Goal: Task Accomplishment & Management: Use online tool/utility

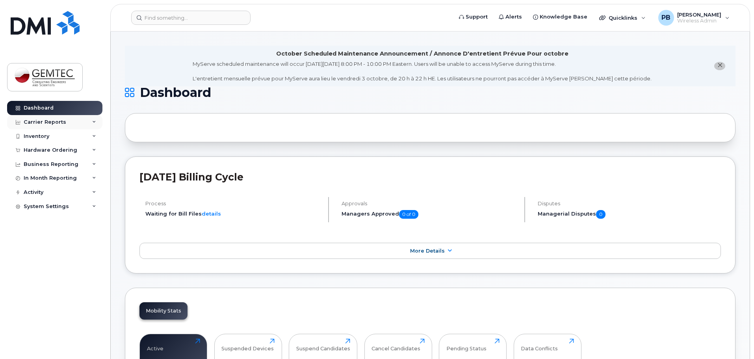
scroll to position [39, 0]
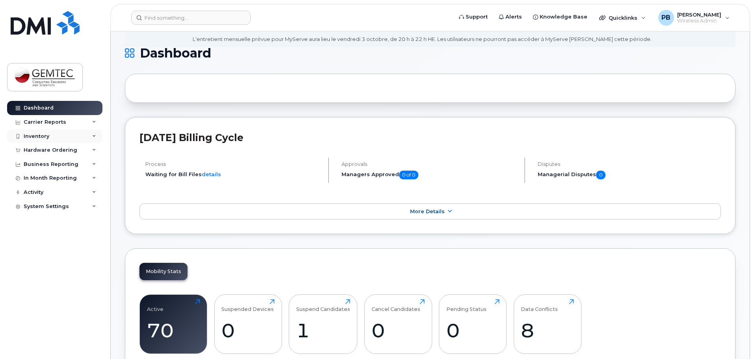
click at [46, 133] on div "Inventory" at bounding box center [37, 136] width 26 height 6
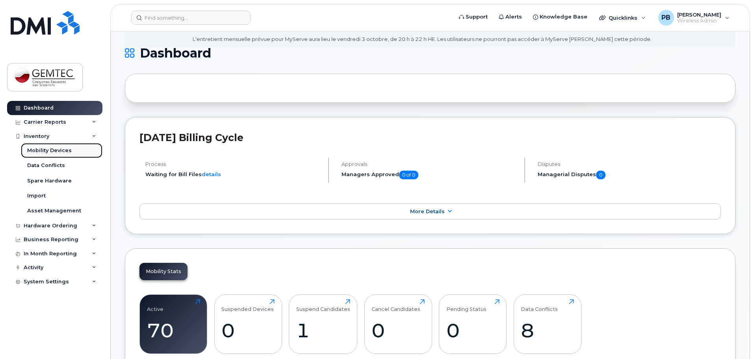
click at [51, 150] on div "Mobility Devices" at bounding box center [49, 150] width 45 height 7
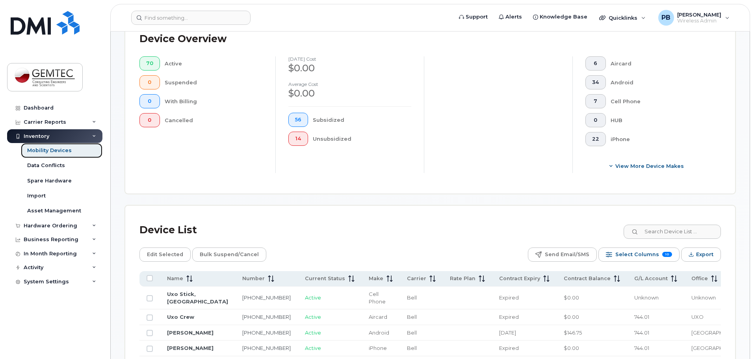
scroll to position [236, 0]
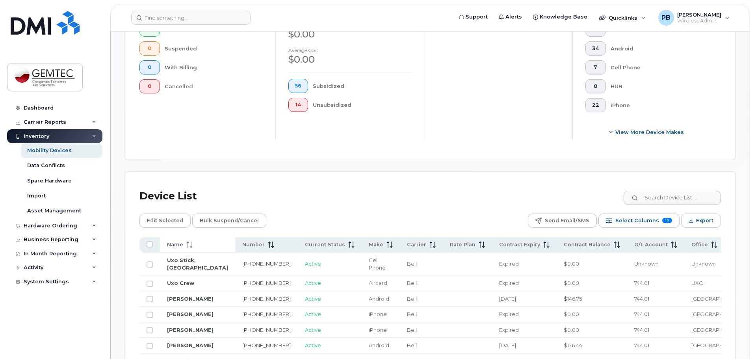
click at [187, 241] on icon at bounding box center [189, 244] width 6 height 6
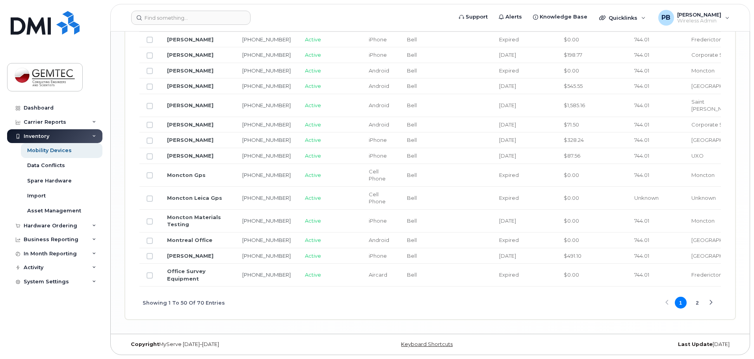
scroll to position [1261, 0]
click at [47, 106] on div "Dashboard" at bounding box center [39, 108] width 30 height 6
